Goal: Task Accomplishment & Management: Complete application form

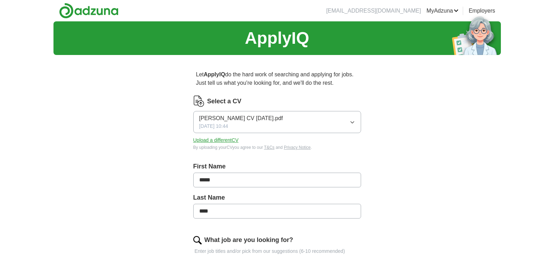
click at [355, 121] on button "[PERSON_NAME] CV [DATE].pdf [DATE] 10:44" at bounding box center [277, 122] width 168 height 22
click at [234, 99] on label "Select a CV" at bounding box center [224, 101] width 34 height 9
click at [221, 139] on button "Upload a different CV" at bounding box center [215, 139] width 45 height 7
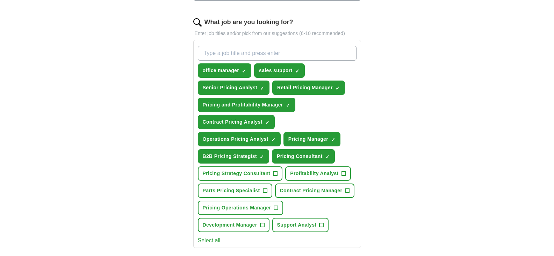
scroll to position [233, 0]
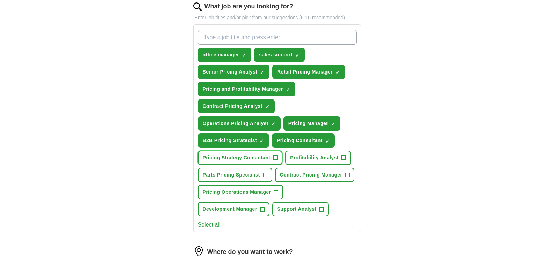
click at [252, 155] on span "Pricing Strategy Consultant" at bounding box center [237, 157] width 68 height 7
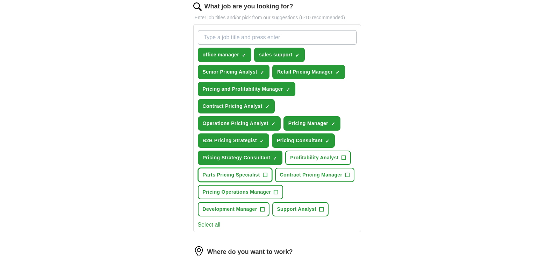
click at [253, 173] on span "Parts Pricing Specialist" at bounding box center [231, 174] width 57 height 7
click at [301, 209] on span "Support Analyst" at bounding box center [297, 208] width 40 height 7
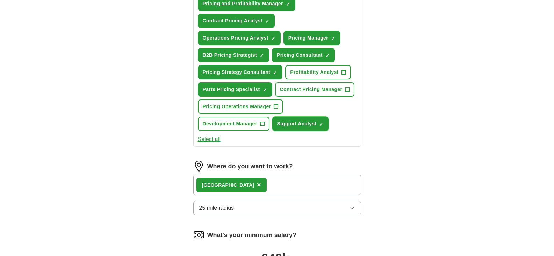
scroll to position [326, 0]
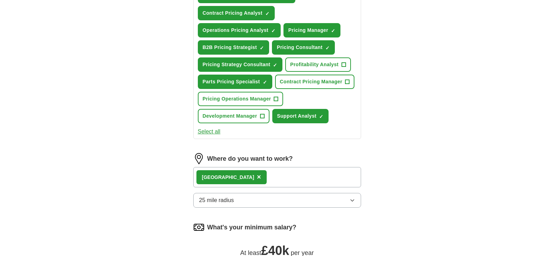
click at [271, 174] on div "Essex ×" at bounding box center [277, 177] width 168 height 20
click at [356, 198] on button "25 mile radius" at bounding box center [277, 200] width 168 height 15
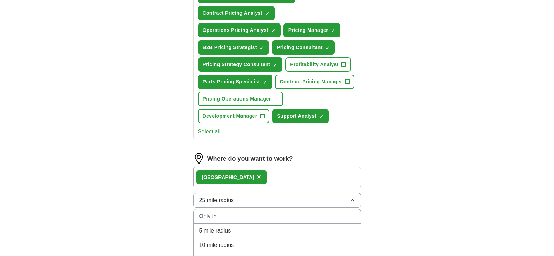
click at [355, 198] on button "25 mile radius" at bounding box center [277, 200] width 168 height 15
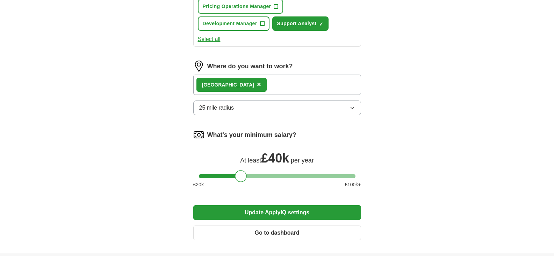
scroll to position [420, 0]
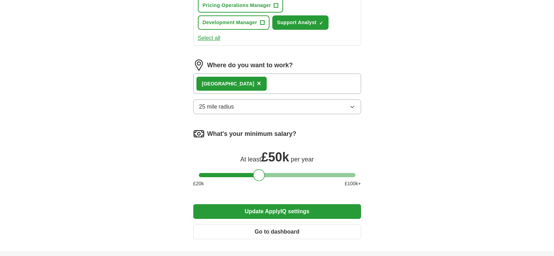
drag, startPoint x: 243, startPoint y: 173, endPoint x: 261, endPoint y: 176, distance: 18.1
click at [261, 176] on div at bounding box center [259, 175] width 12 height 12
click at [271, 210] on button "Update ApplyIQ settings" at bounding box center [277, 211] width 168 height 15
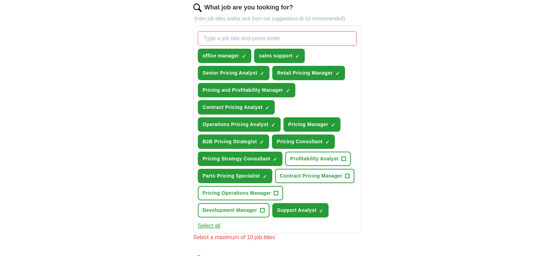
scroll to position [210, 0]
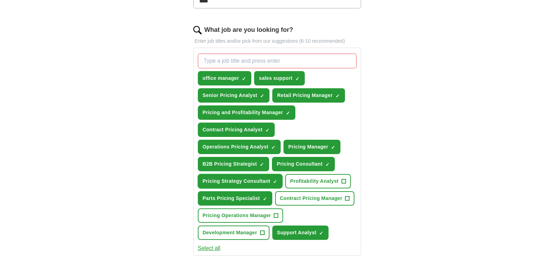
click at [272, 178] on button "Pricing Strategy Consultant ✓ ×" at bounding box center [240, 181] width 85 height 14
click at [0, 0] on span "×" at bounding box center [0, 0] width 0 height 0
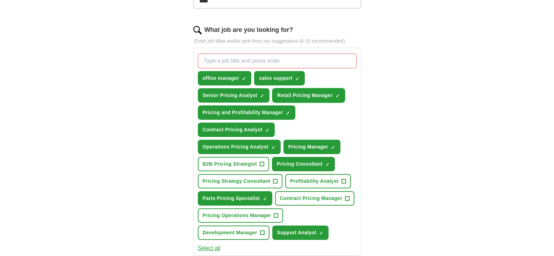
click at [0, 0] on span "×" at bounding box center [0, 0] width 0 height 0
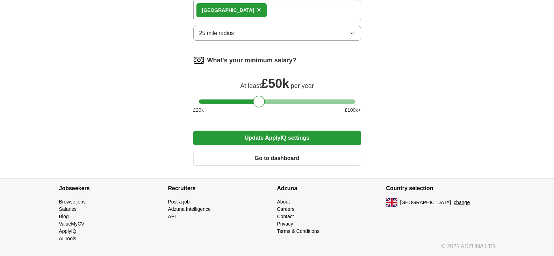
scroll to position [493, 0]
click at [289, 137] on button "Update ApplyIQ settings" at bounding box center [277, 137] width 168 height 15
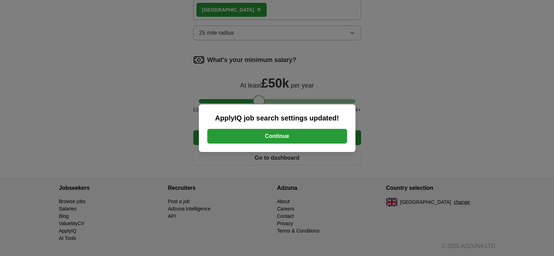
click at [289, 137] on button "Continue" at bounding box center [277, 136] width 140 height 15
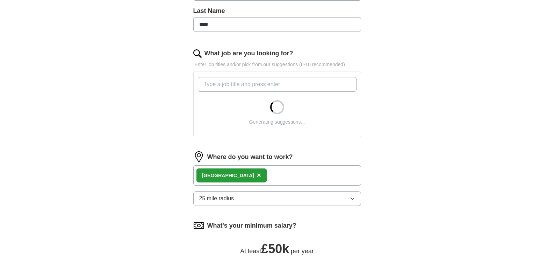
scroll to position [280, 0]
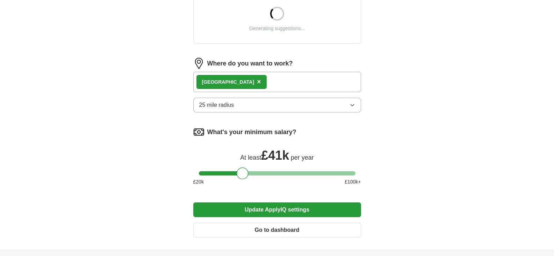
click at [242, 171] on div at bounding box center [277, 173] width 157 height 4
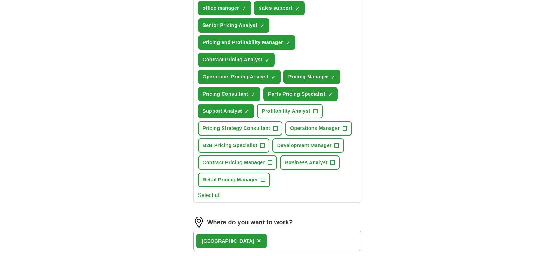
click at [245, 173] on form "Select a CV [PERSON_NAME] CV [DATE].doc [DATE] 16:47 Upload a different CV By u…" at bounding box center [277, 109] width 168 height 586
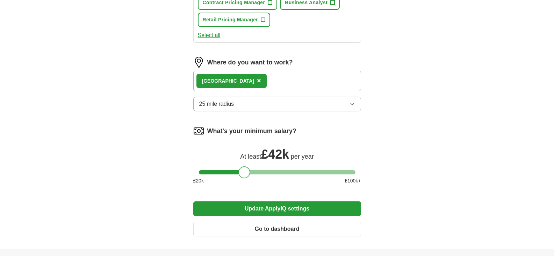
scroll to position [510, 0]
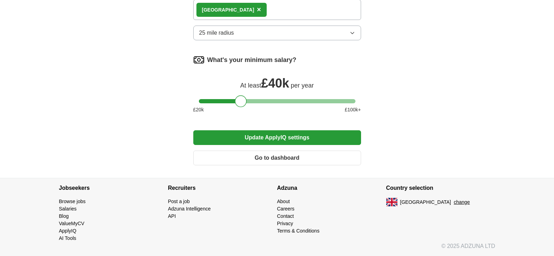
drag, startPoint x: 245, startPoint y: 102, endPoint x: 241, endPoint y: 102, distance: 3.9
click at [241, 102] on div at bounding box center [241, 101] width 12 height 12
click at [258, 138] on button "Update ApplyIQ settings" at bounding box center [277, 137] width 168 height 15
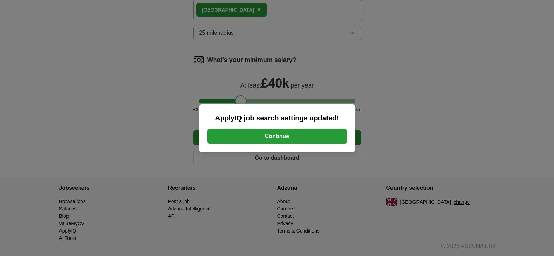
click at [282, 136] on button "Continue" at bounding box center [277, 136] width 140 height 15
